Goal: Task Accomplishment & Management: Complete application form

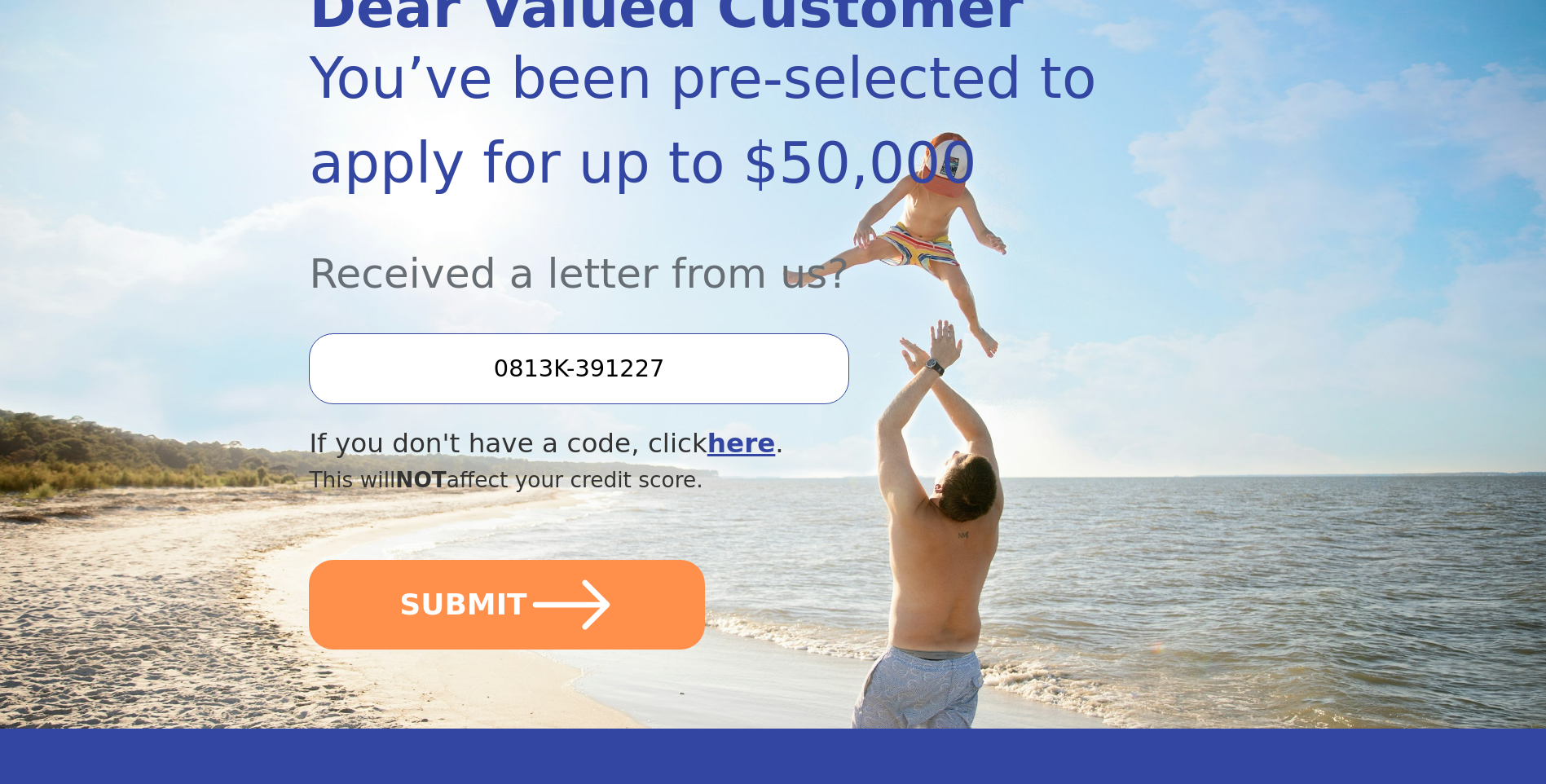
scroll to position [278, 0]
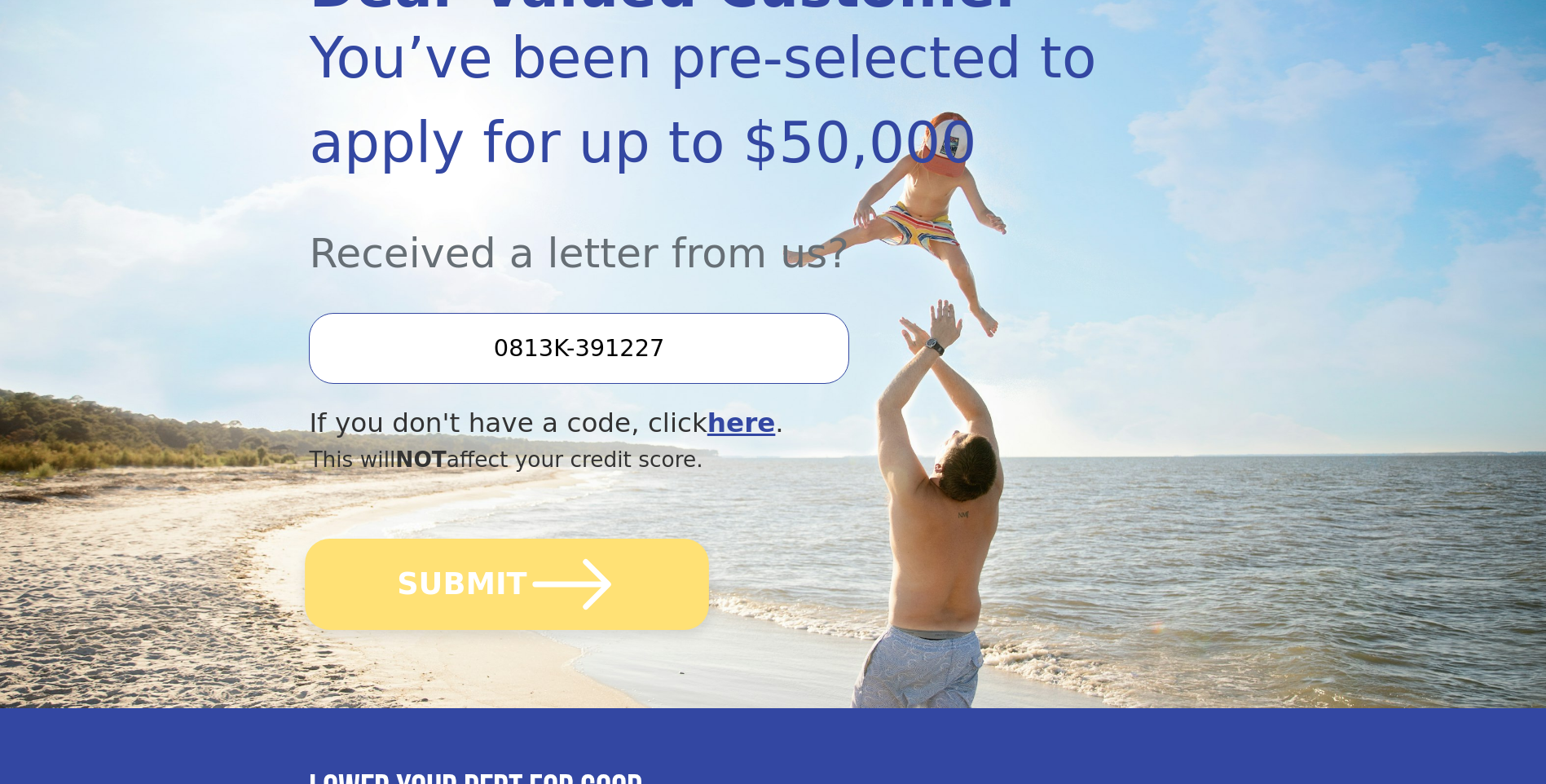
click at [471, 574] on button "SUBMIT" at bounding box center [508, 584] width 405 height 91
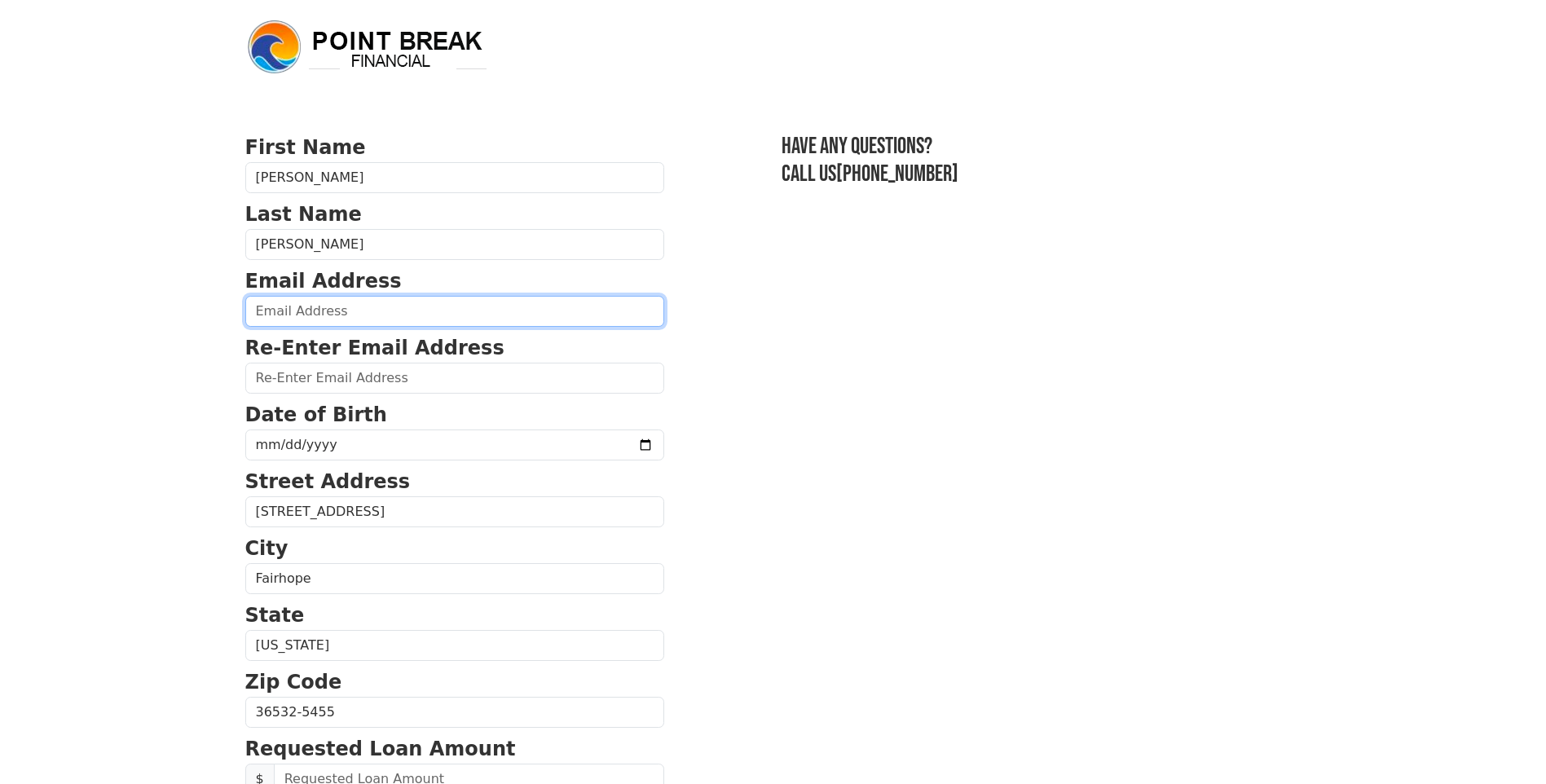
click at [283, 308] on input "email" at bounding box center [454, 312] width 418 height 31
type input "[EMAIL_ADDRESS][PERSON_NAME][DOMAIN_NAME]"
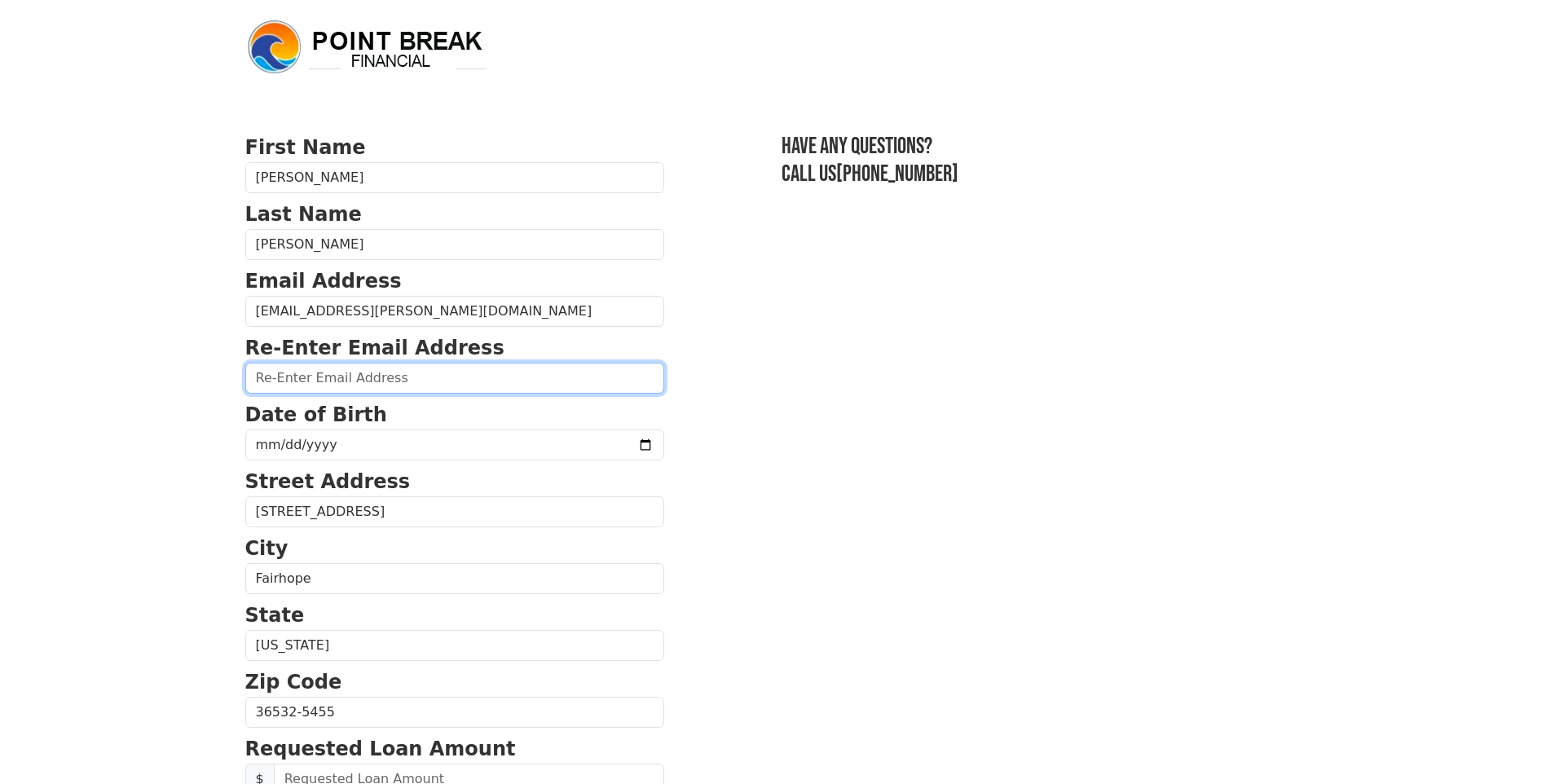
type input "www.ronsharon.davis@yahoo.com"
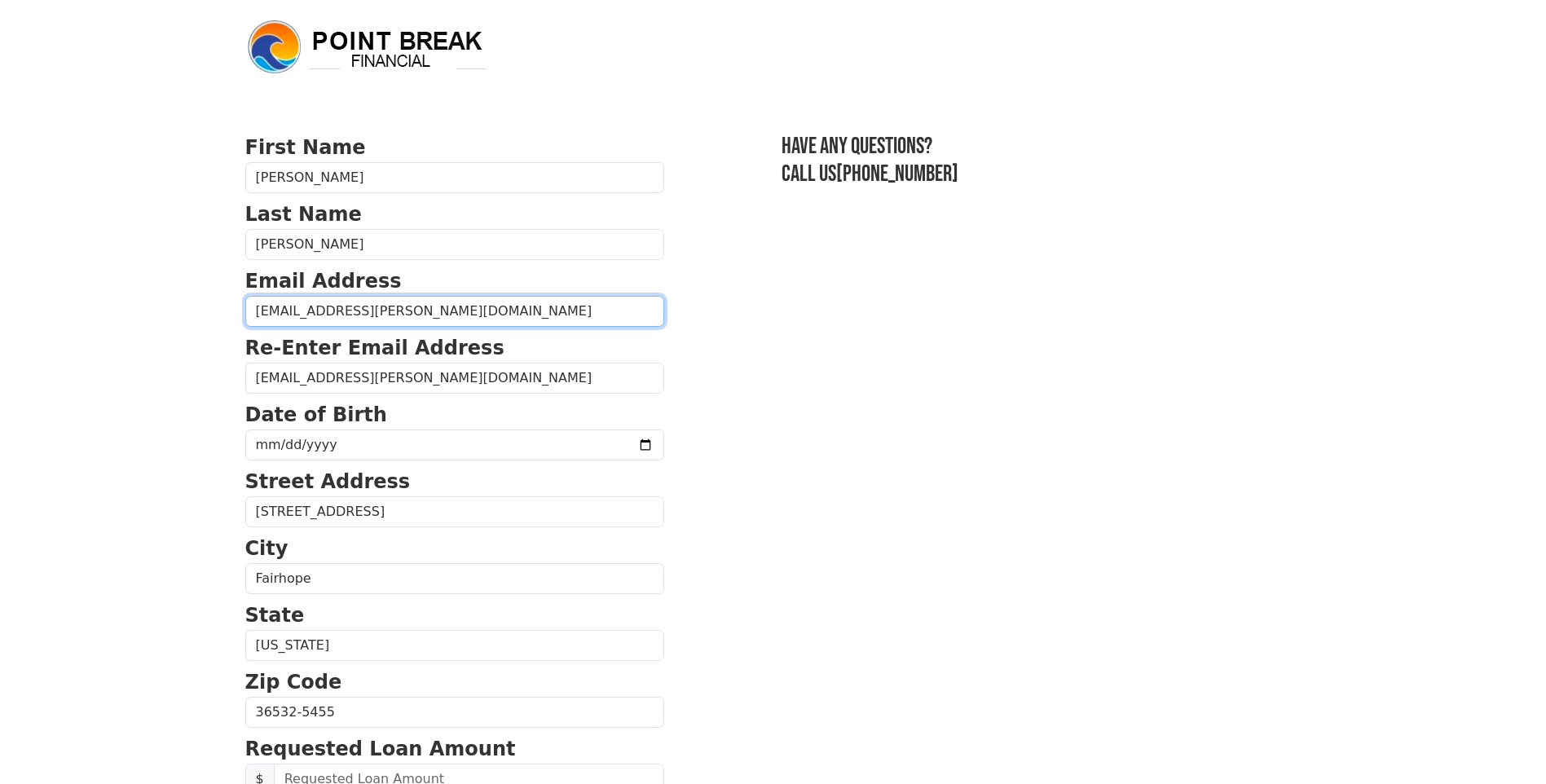
type input "(443) 553-7845"
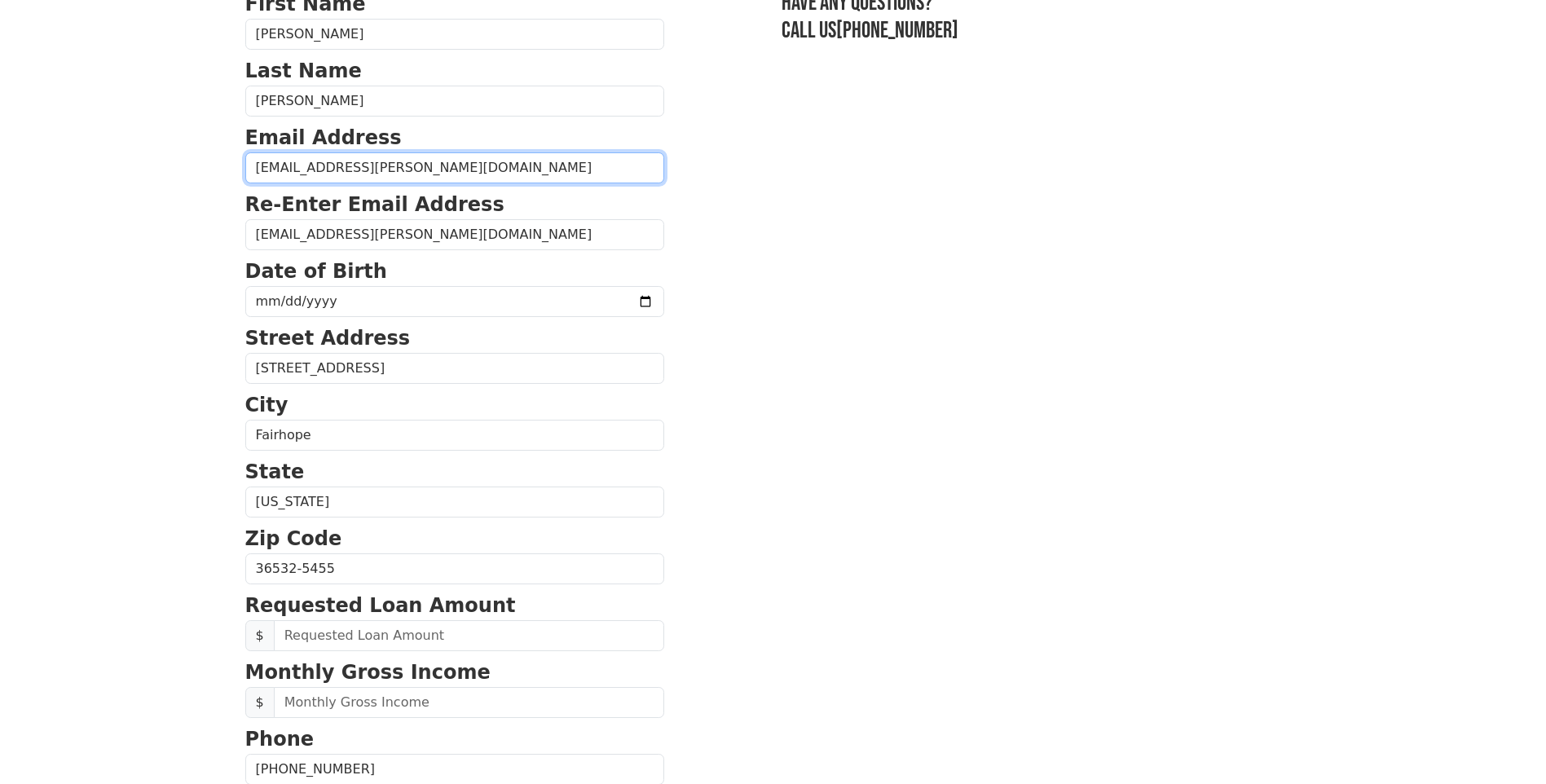
scroll to position [154, 0]
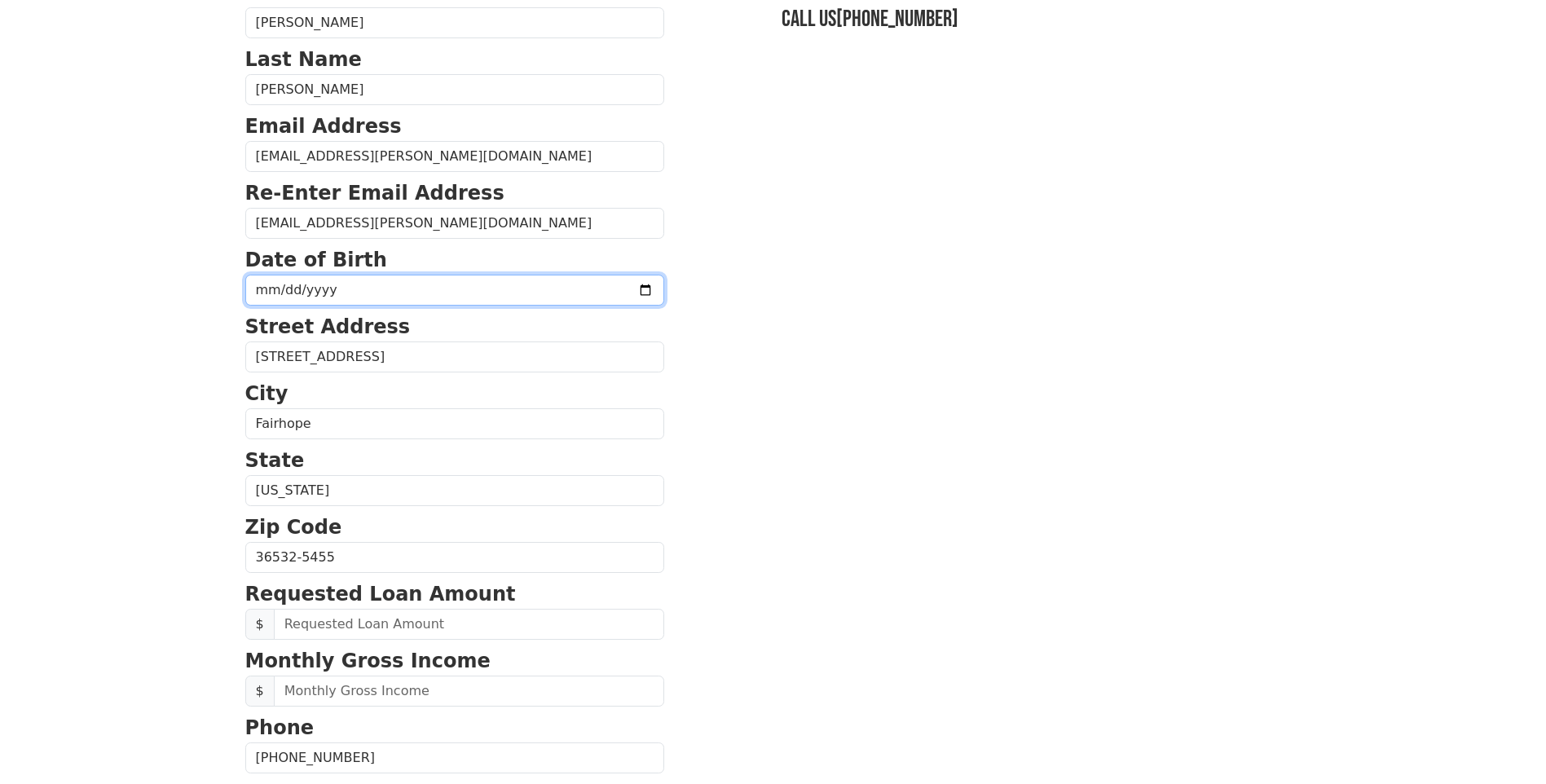
click at [354, 288] on input "date" at bounding box center [454, 290] width 418 height 31
type input "1956-12-11"
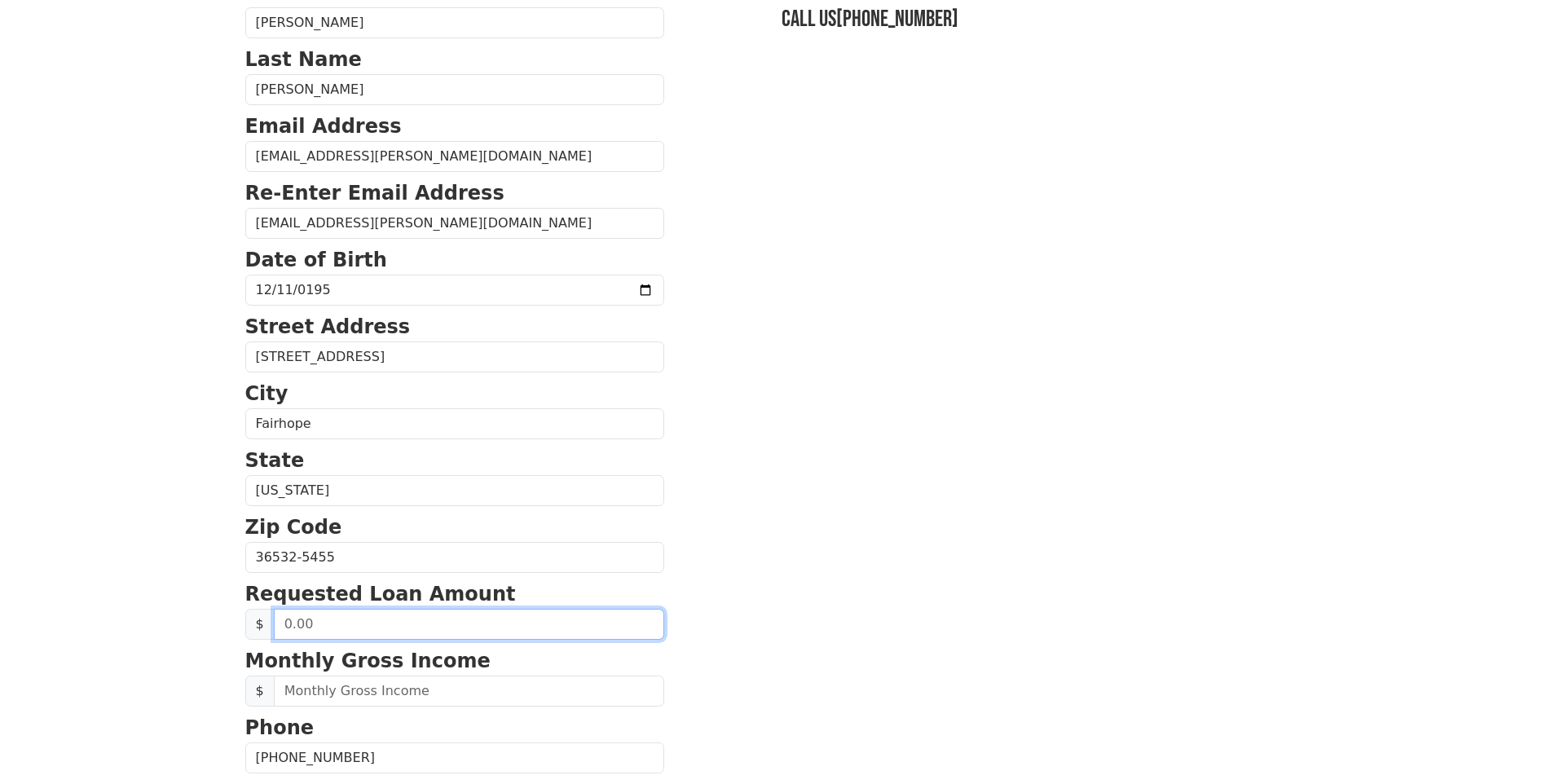
click at [314, 626] on input "text" at bounding box center [469, 624] width 390 height 31
type input "50,000.00"
click at [1220, 502] on section "First Name Sharon Last Name Davis Email Address www.ronsharon.davis@yahoo.com R…" at bounding box center [773, 559] width 1056 height 1162
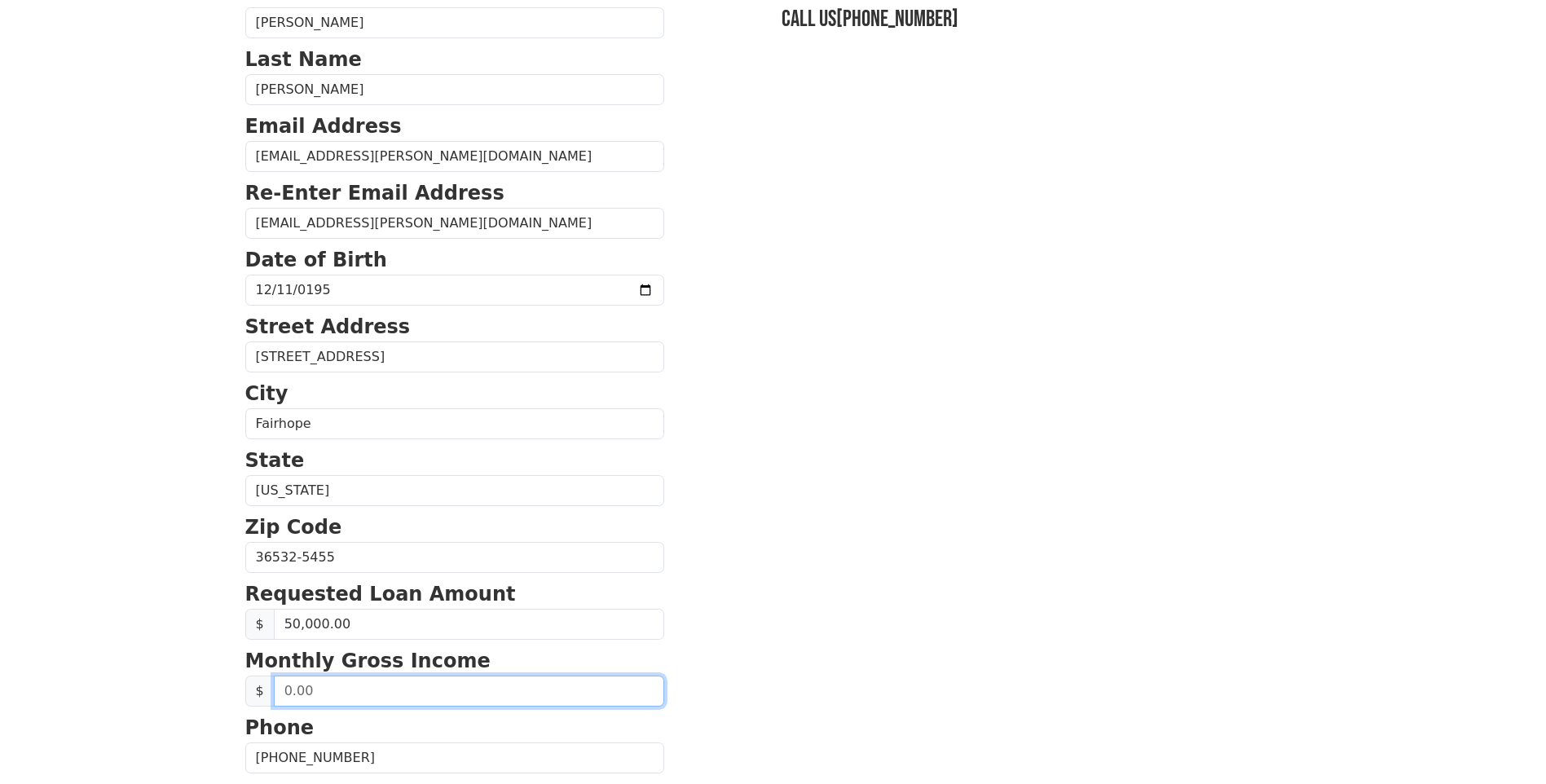
click at [317, 691] on input "text" at bounding box center [469, 691] width 390 height 31
type input "6,547.00"
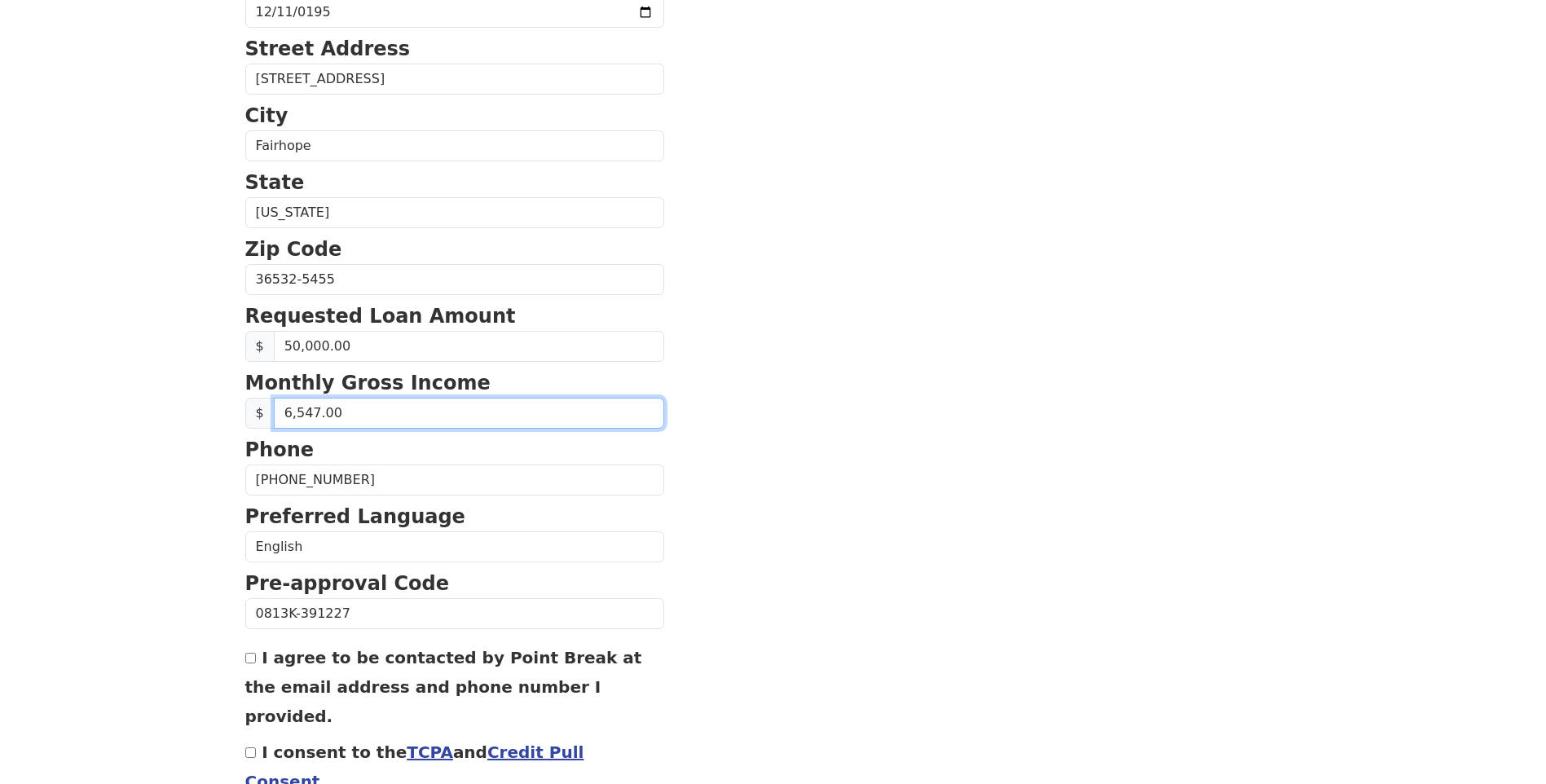
scroll to position [449, 0]
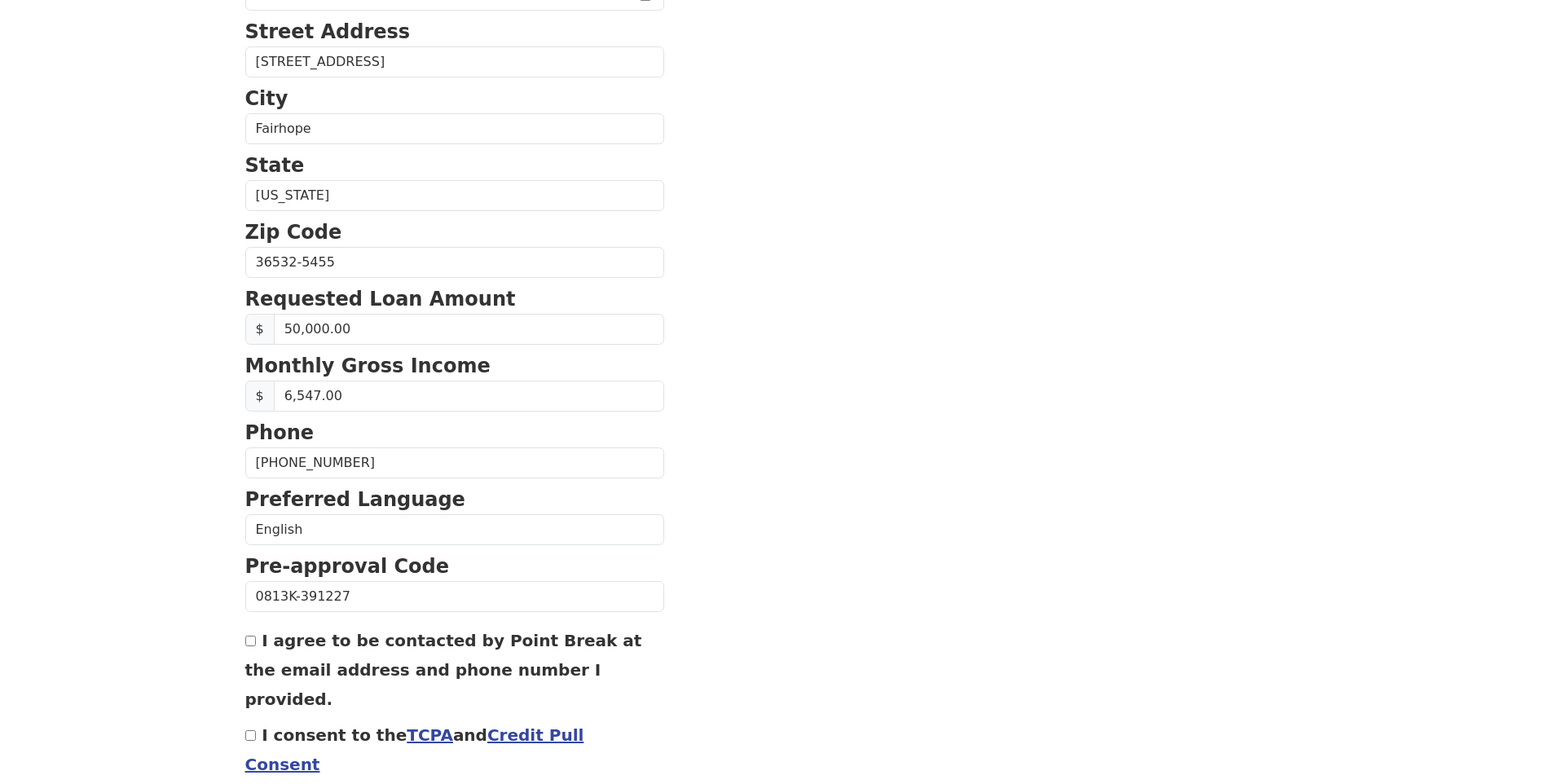
click at [254, 642] on input "I agree to be contacted by Point Break at the email address and phone number I …" at bounding box center [251, 641] width 11 height 11
checkbox input "true"
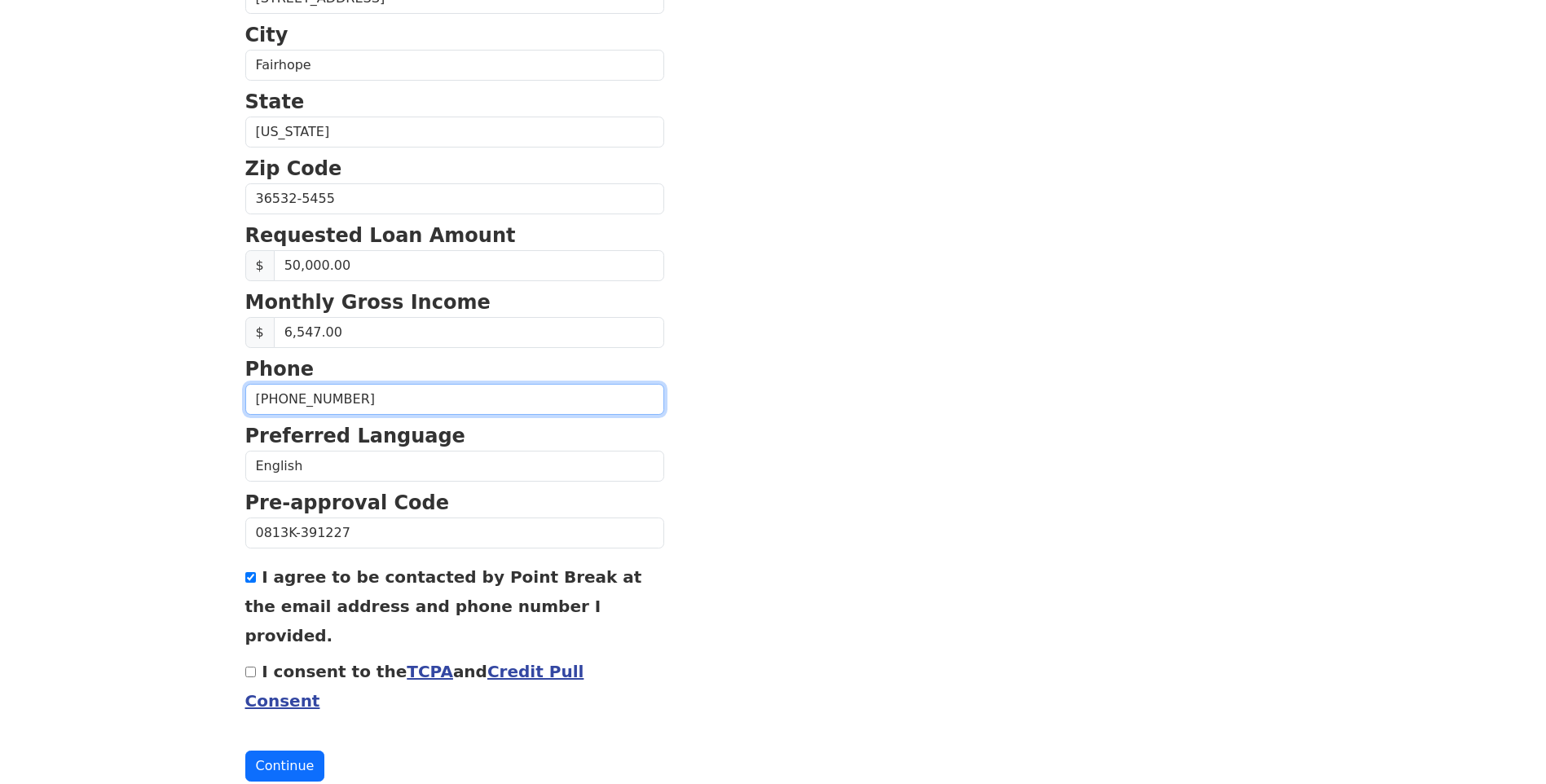
drag, startPoint x: 351, startPoint y: 399, endPoint x: 191, endPoint y: 383, distance: 160.8
click at [280, 750] on button "Continue" at bounding box center [285, 766] width 80 height 31
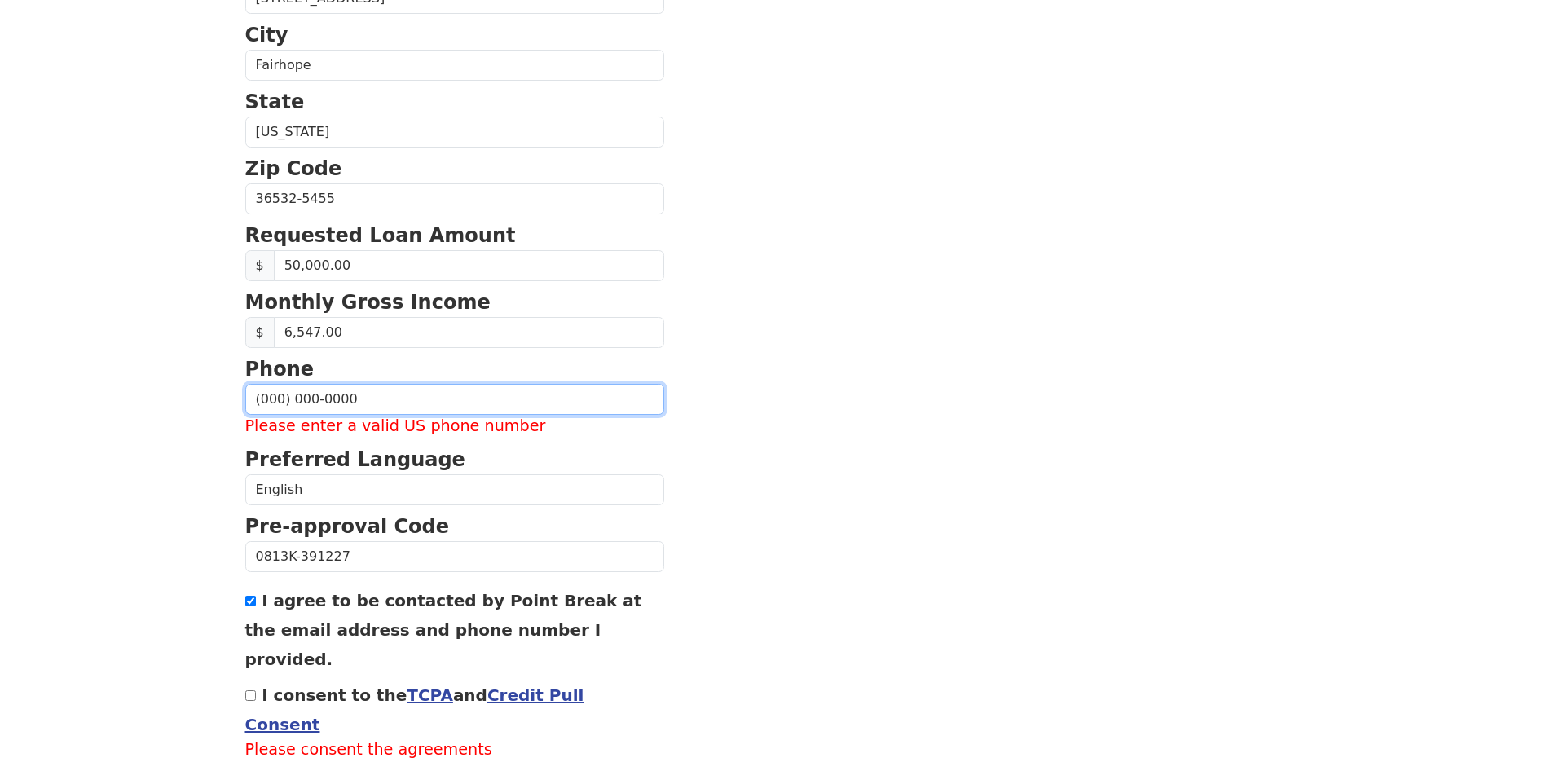
drag, startPoint x: 348, startPoint y: 392, endPoint x: 231, endPoint y: 384, distance: 117.3
click at [241, 388] on div "First Name Sharon Last Name Davis Email Address www.ronsharon.davis@yahoo.com R…" at bounding box center [773, 187] width 1076 height 1400
type input "(443) 553-7845"
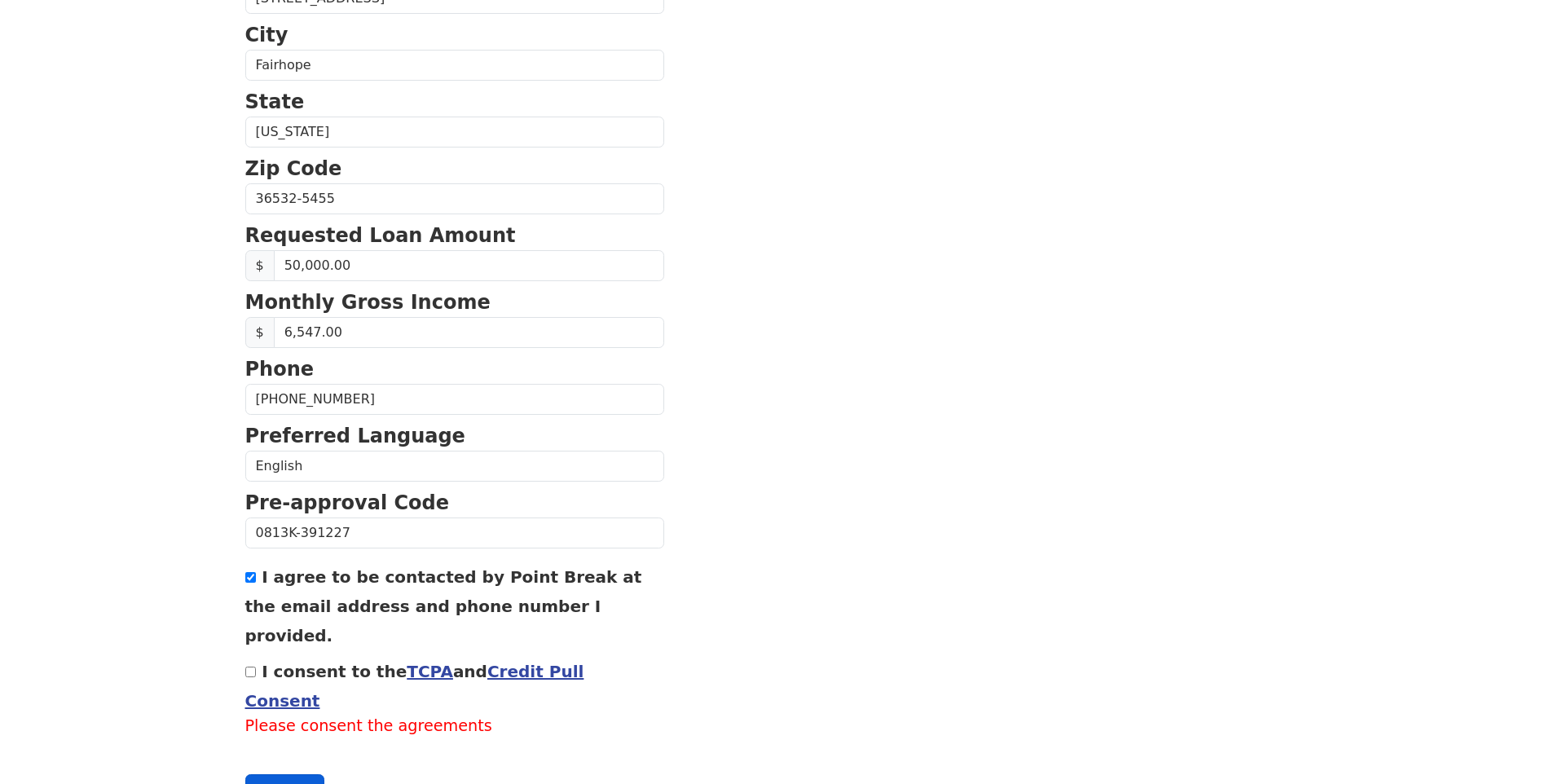
click at [285, 774] on button "Continue" at bounding box center [285, 790] width 80 height 31
drag, startPoint x: 248, startPoint y: 643, endPoint x: 258, endPoint y: 653, distance: 14.1
click at [250, 666] on input "I consent to the TCPA and Credit Pull Consent" at bounding box center [251, 672] width 11 height 11
checkbox input "true"
click at [269, 750] on button "Continue" at bounding box center [285, 766] width 80 height 31
